Goal: Task Accomplishment & Management: Complete application form

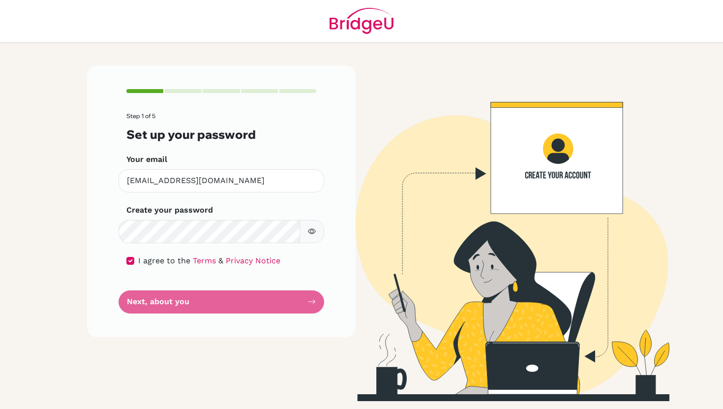
click at [311, 300] on form "Step 1 of 5 Set up your password Your email [EMAIL_ADDRESS][DOMAIN_NAME] Invali…" at bounding box center [221, 213] width 190 height 200
click at [287, 304] on form "Step 1 of 5 Set up your password Your email [EMAIL_ADDRESS][DOMAIN_NAME] Invali…" at bounding box center [221, 213] width 190 height 200
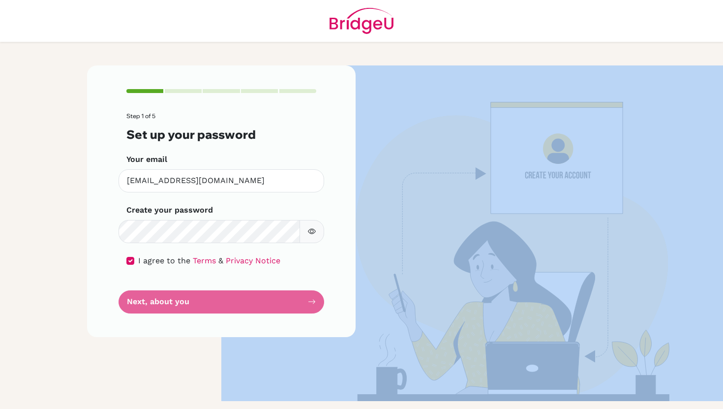
click at [287, 304] on form "Step 1 of 5 Set up your password Your email [EMAIL_ADDRESS][DOMAIN_NAME] Invali…" at bounding box center [221, 213] width 190 height 200
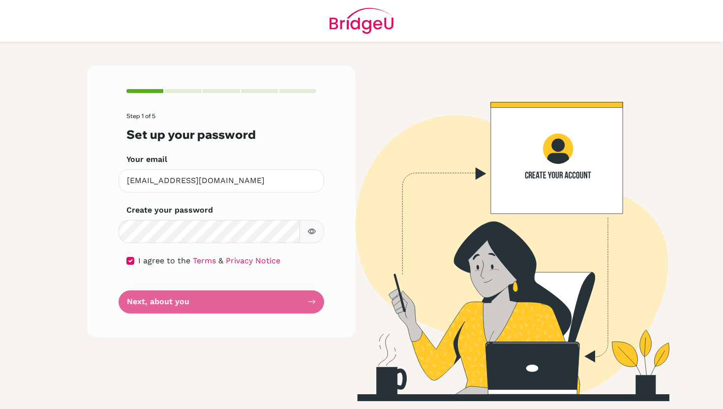
click at [320, 303] on div "Step 1 of 5 Set up your password Your email [EMAIL_ADDRESS][DOMAIN_NAME] Invali…" at bounding box center [221, 200] width 269 height 271
click at [313, 304] on form "Step 1 of 5 Set up your password Your email [EMAIL_ADDRESS][DOMAIN_NAME] Invali…" at bounding box center [221, 213] width 190 height 200
click at [314, 301] on form "Step 1 of 5 Set up your password Your email [EMAIL_ADDRESS][DOMAIN_NAME] Invali…" at bounding box center [221, 213] width 190 height 200
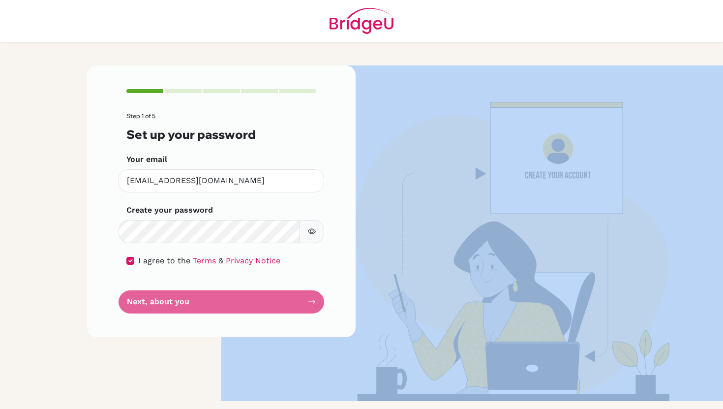
click at [314, 301] on form "Step 1 of 5 Set up your password Your email [EMAIL_ADDRESS][DOMAIN_NAME] Invali…" at bounding box center [221, 213] width 190 height 200
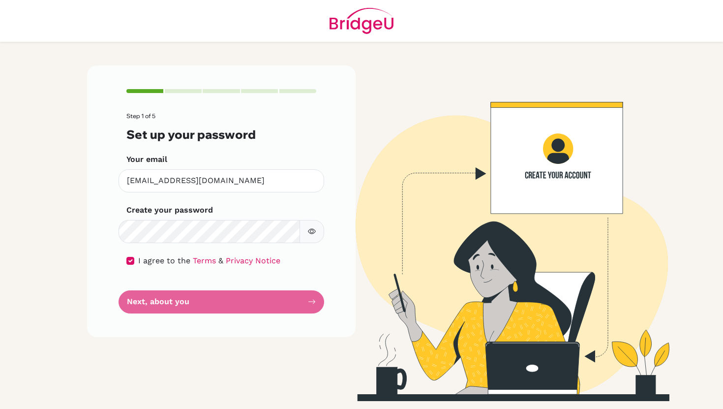
click at [311, 303] on form "Step 1 of 5 Set up your password Your email [EMAIL_ADDRESS][DOMAIN_NAME] Invali…" at bounding box center [221, 213] width 190 height 200
